Goal: Task Accomplishment & Management: Manage account settings

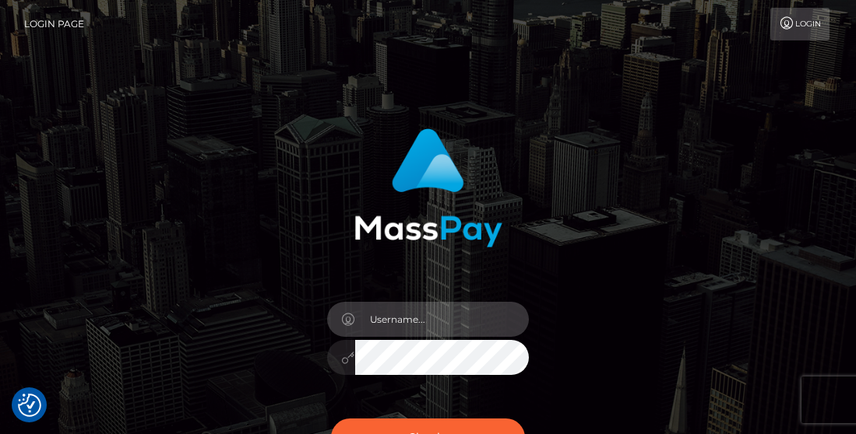
click at [379, 326] on input "text" at bounding box center [442, 319] width 174 height 35
type input "[EMAIL_ADDRESS][DOMAIN_NAME]"
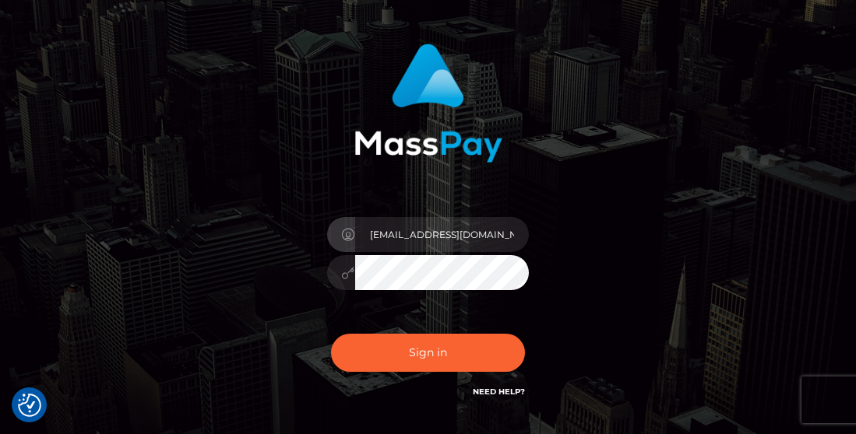
scroll to position [86, 0]
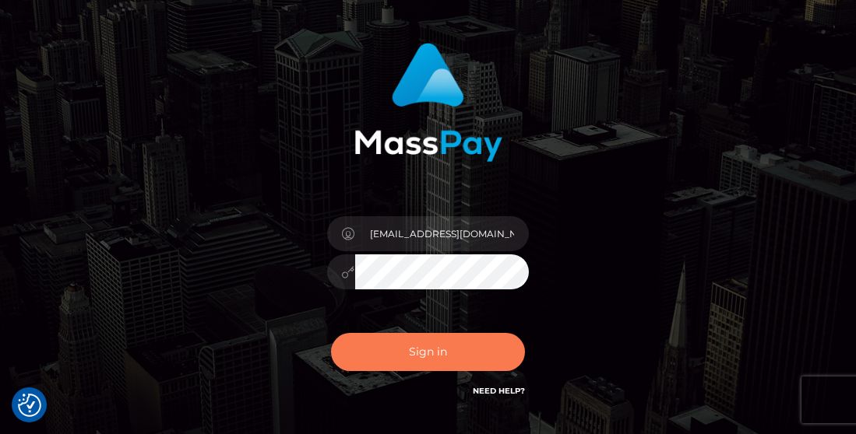
click at [438, 358] on button "Sign in" at bounding box center [428, 352] width 195 height 38
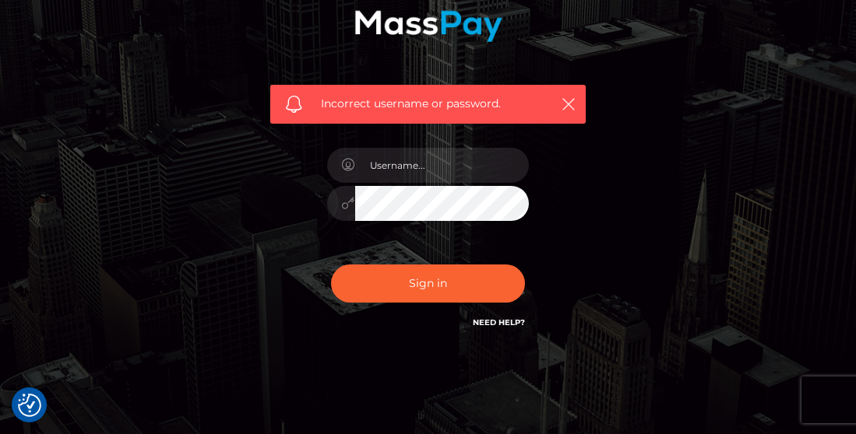
scroll to position [206, 0]
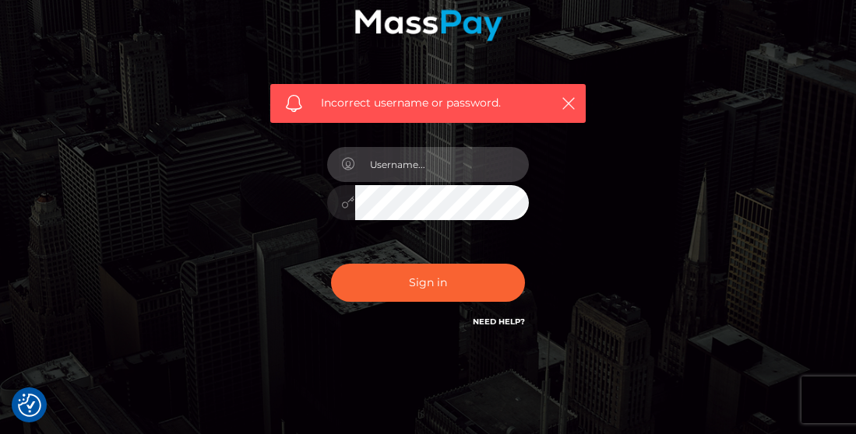
click at [438, 178] on input "text" at bounding box center [442, 164] width 174 height 35
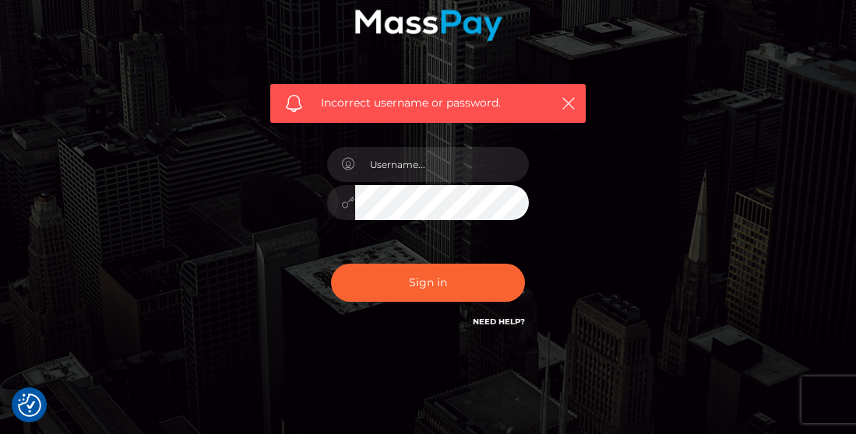
click at [621, 176] on div "Incorrect username or password." at bounding box center [428, 134] width 747 height 448
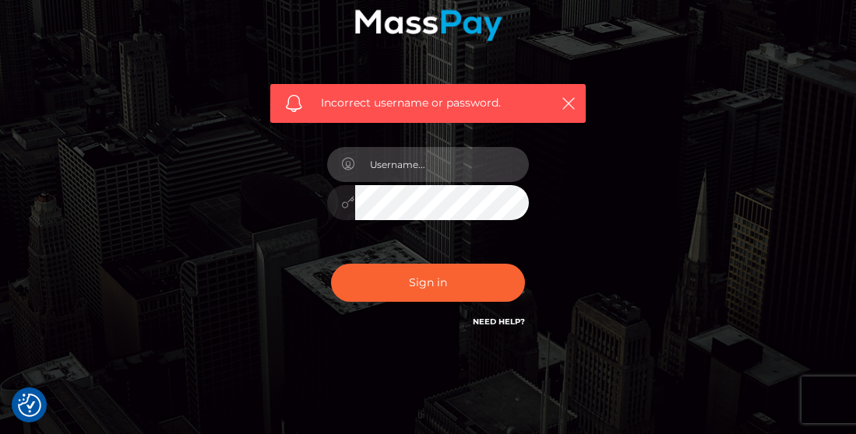
click at [474, 181] on input "text" at bounding box center [442, 164] width 174 height 35
type input "LSones@me.com"
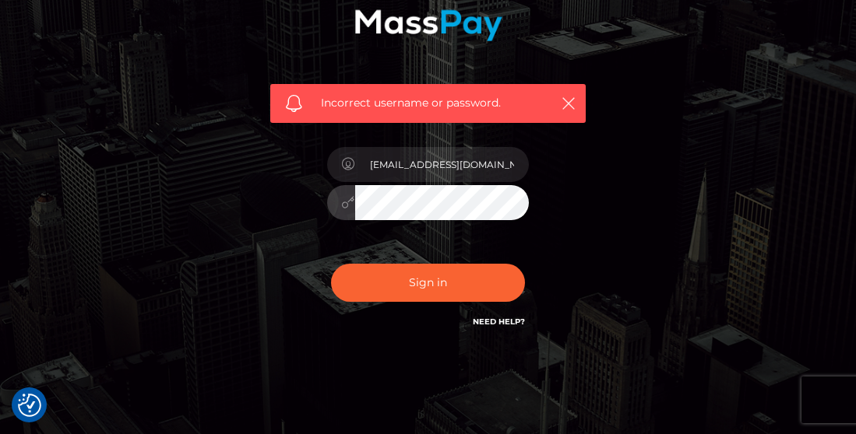
click at [331, 264] on button "Sign in" at bounding box center [428, 283] width 195 height 38
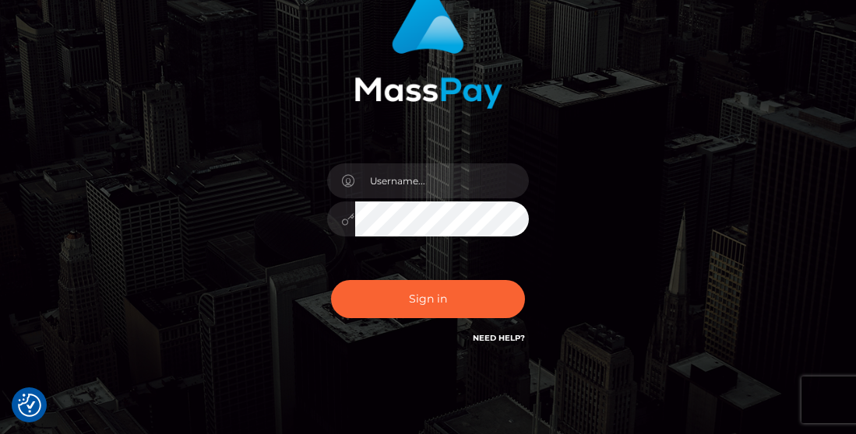
scroll to position [144, 0]
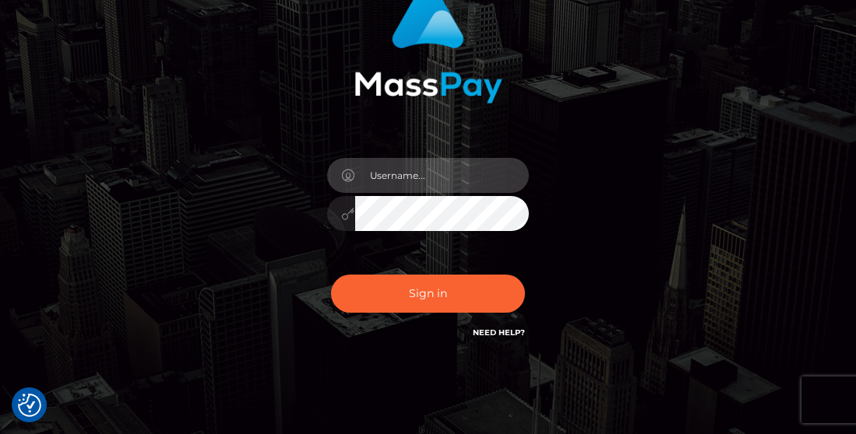
click at [423, 171] on input "text" at bounding box center [442, 175] width 174 height 35
type input "[EMAIL_ADDRESS][DOMAIN_NAME]"
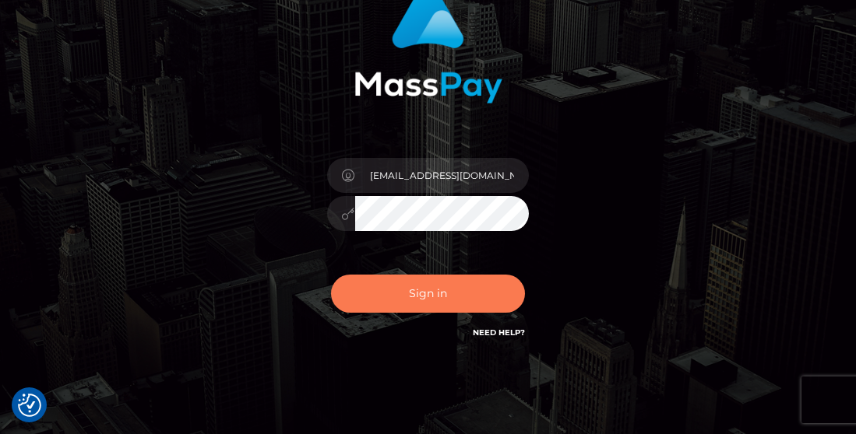
click at [377, 304] on button "Sign in" at bounding box center [428, 294] width 195 height 38
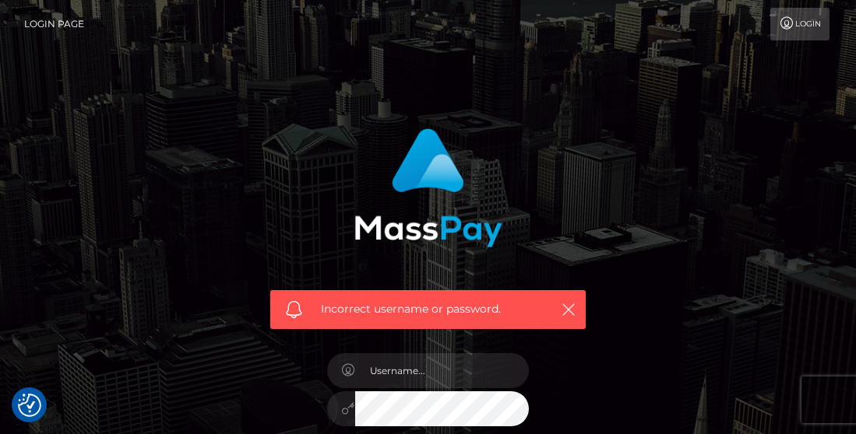
click at [790, 31] on link "Login" at bounding box center [799, 24] width 59 height 33
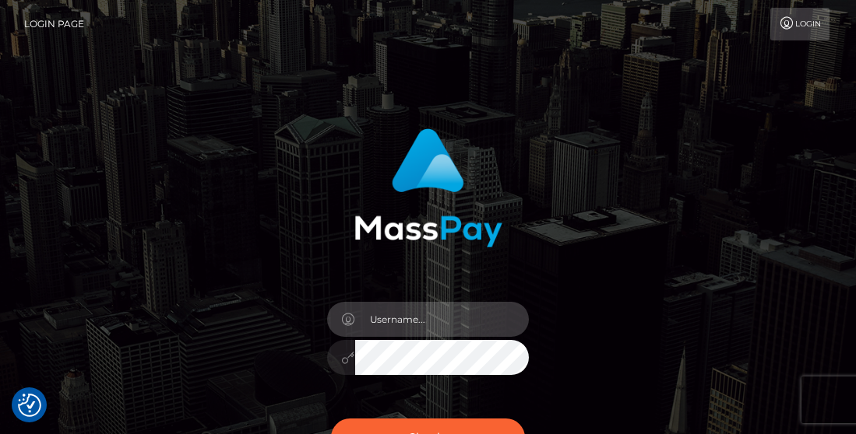
click at [374, 325] on input "text" at bounding box center [442, 319] width 174 height 35
click at [447, 314] on input "text" at bounding box center [442, 319] width 174 height 35
type input "[EMAIL_ADDRESS][DOMAIN_NAME]"
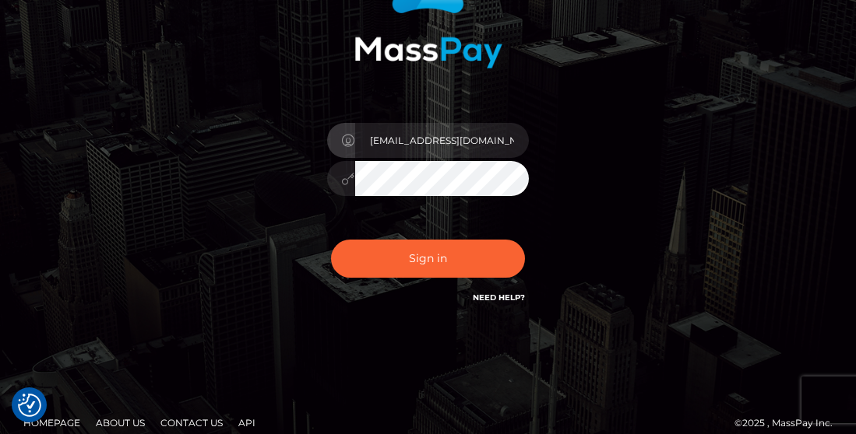
scroll to position [184, 0]
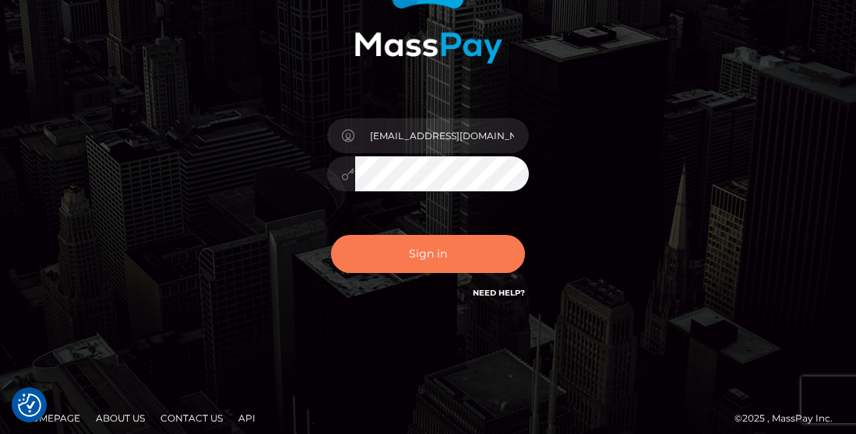
click at [416, 258] on button "Sign in" at bounding box center [428, 254] width 195 height 38
